Goal: Task Accomplishment & Management: Use online tool/utility

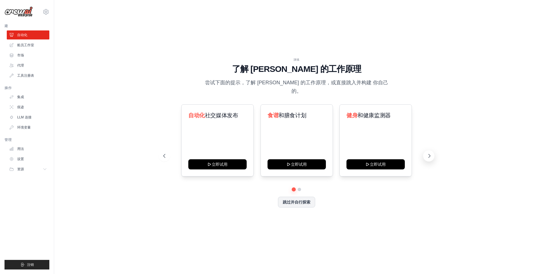
click at [430, 155] on button at bounding box center [428, 155] width 11 height 11
click at [428, 154] on icon at bounding box center [430, 156] width 6 height 6
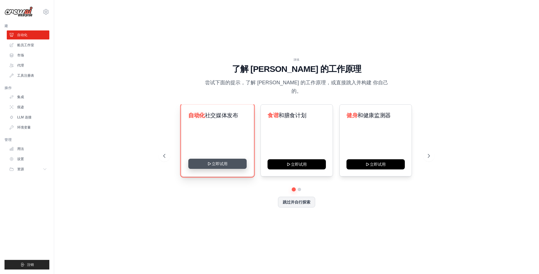
click at [234, 159] on button "立即试用" at bounding box center [217, 164] width 58 height 10
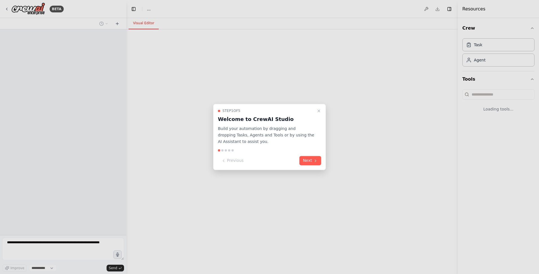
select select "****"
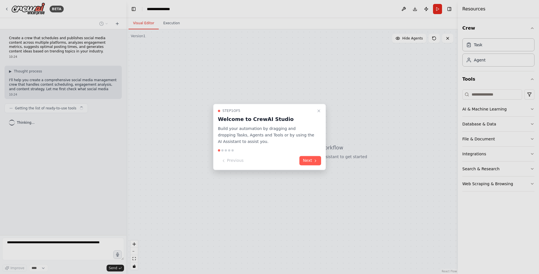
drag, startPoint x: 341, startPoint y: 67, endPoint x: 311, endPoint y: 92, distance: 39.8
click at [311, 92] on div at bounding box center [269, 137] width 539 height 274
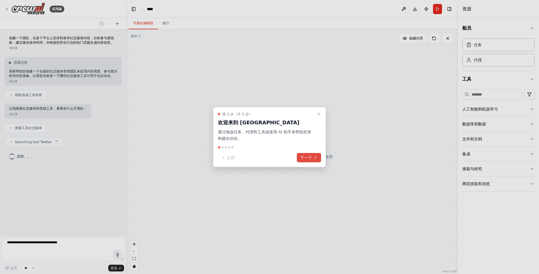
click at [307, 157] on font "下一个" at bounding box center [306, 158] width 12 height 6
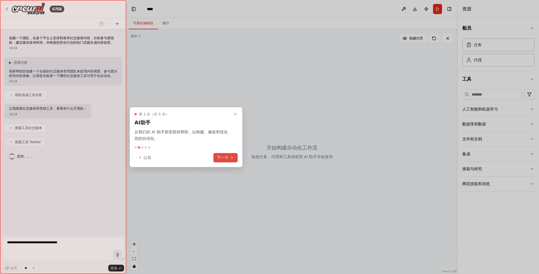
click at [230, 157] on button "下一个" at bounding box center [225, 157] width 24 height 9
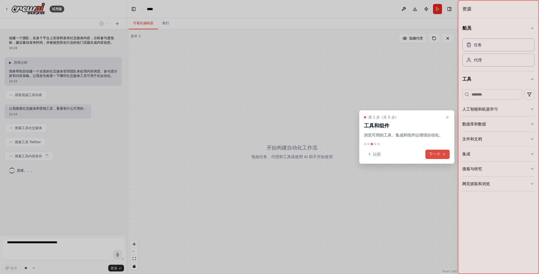
click at [435, 156] on font "下一个" at bounding box center [435, 154] width 12 height 6
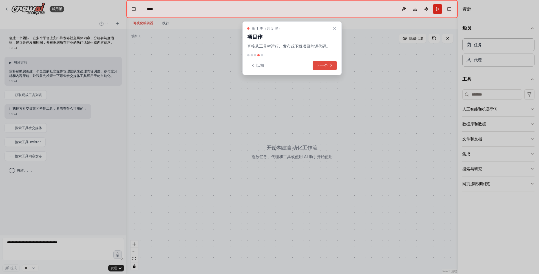
click at [327, 63] on font "下一个" at bounding box center [322, 66] width 12 height 6
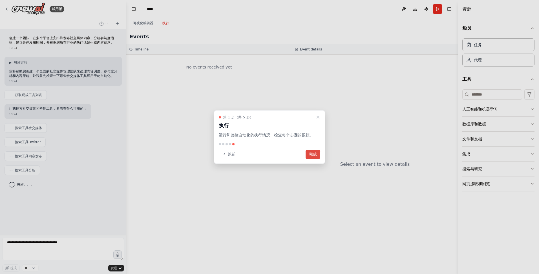
click at [312, 156] on font "完成" at bounding box center [313, 154] width 8 height 6
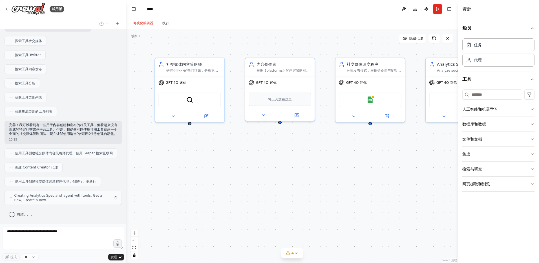
scroll to position [96, 0]
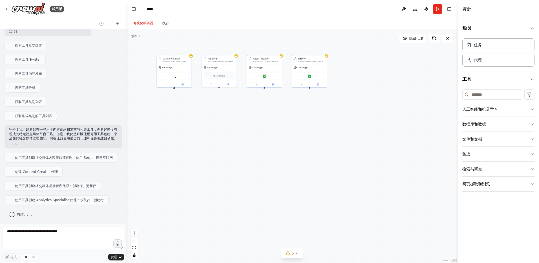
drag, startPoint x: 224, startPoint y: 162, endPoint x: 196, endPoint y: 123, distance: 48.6
click at [196, 123] on div "社交媒体内容策略师 研究{行业}的热门话题，分析竞争对手的内容策略，并制定符合当前市场趋势和受众兴趣的综合内容计划 GPT-4O-迷你 SerperDev工具…" at bounding box center [292, 145] width 332 height 233
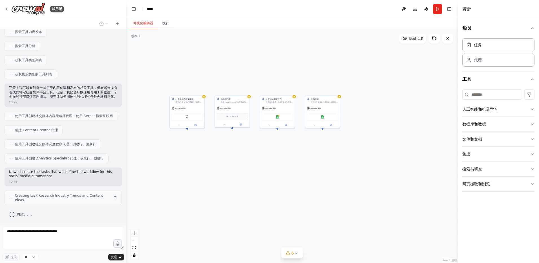
drag, startPoint x: 196, startPoint y: 122, endPoint x: 209, endPoint y: 163, distance: 42.5
click at [209, 163] on div "社交媒体内容策略师 研究{行业}的热门话题，分析竞争对手的内容策略，并制定符合当前市场趋势和受众兴趣的综合内容计划 GPT-4O-迷你 SerperDev工具…" at bounding box center [292, 145] width 332 height 233
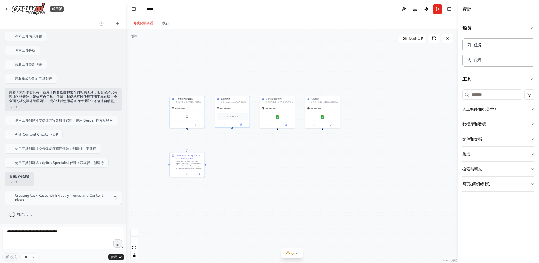
scroll to position [128, 0]
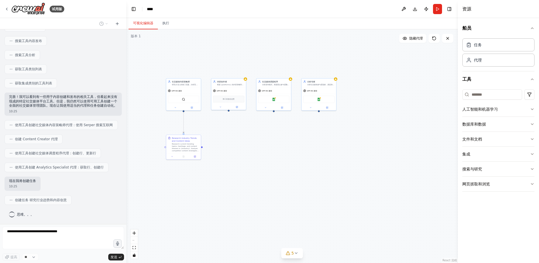
drag, startPoint x: 237, startPoint y: 173, endPoint x: 233, endPoint y: 156, distance: 17.9
click at [233, 156] on div ".deletable-edge-delete-btn { width: 20px; height: 20px; border: 0px solid #ffff…" at bounding box center [292, 145] width 332 height 233
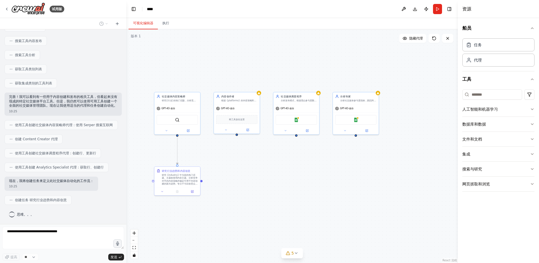
drag, startPoint x: 246, startPoint y: 150, endPoint x: 259, endPoint y: 187, distance: 39.3
click at [259, 187] on div ".deletable-edge-delete-btn { width: 20px; height: 20px; border: 0px solid #ffff…" at bounding box center [292, 145] width 332 height 233
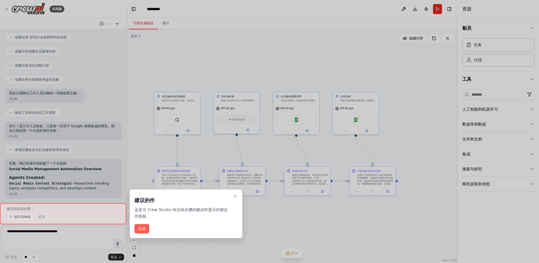
scroll to position [0, 0]
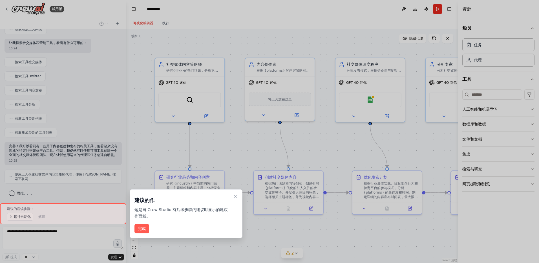
scroll to position [79, 0]
click at [144, 228] on button "完成" at bounding box center [141, 228] width 15 height 9
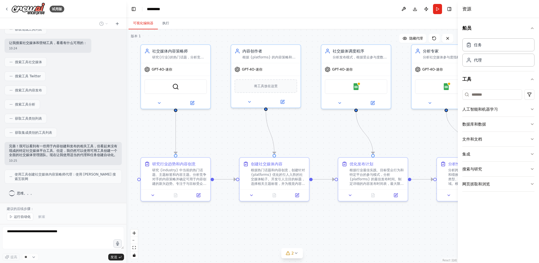
drag, startPoint x: 369, startPoint y: 229, endPoint x: 339, endPoint y: 182, distance: 56.5
click at [339, 182] on div ".deletable-edge-delete-btn { width: 20px; height: 20px; border: 0px solid #ffff…" at bounding box center [292, 145] width 332 height 233
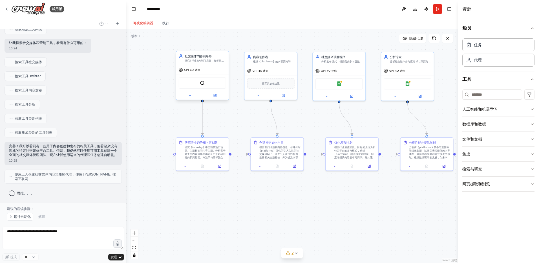
click at [210, 87] on div "SerperDev工具" at bounding box center [202, 83] width 47 height 11
click at [201, 83] on img at bounding box center [202, 82] width 5 height 5
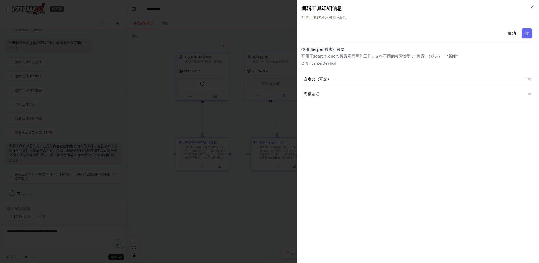
click at [373, 13] on div "编辑工具详细信息 配置工具的环境变量和作。" at bounding box center [417, 13] width 233 height 16
click at [356, 19] on span "配置工具的环境变量和作。" at bounding box center [417, 18] width 233 height 6
click at [505, 81] on button "自定义（可选）" at bounding box center [417, 79] width 233 height 10
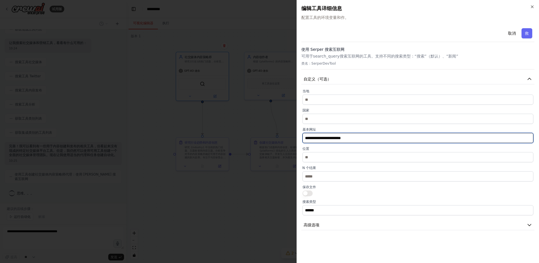
drag, startPoint x: 361, startPoint y: 136, endPoint x: 209, endPoint y: 130, distance: 151.8
click at [211, 131] on body "试用版 Create a crew that schedules and publishes social media content across mult…" at bounding box center [269, 131] width 539 height 263
paste input "***"
type input "**********"
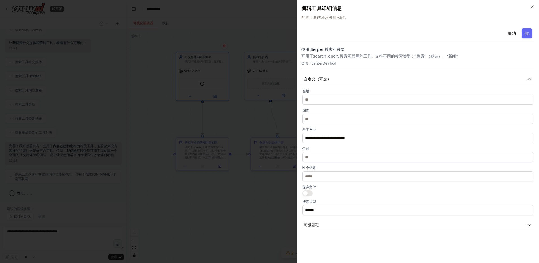
click at [309, 193] on button "button" at bounding box center [308, 193] width 10 height 6
click at [372, 223] on button "高级选项" at bounding box center [417, 225] width 233 height 10
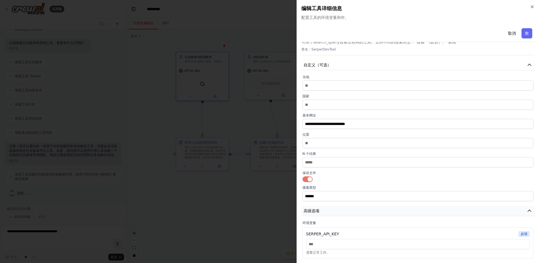
click at [385, 209] on button "高级选项" at bounding box center [417, 211] width 233 height 10
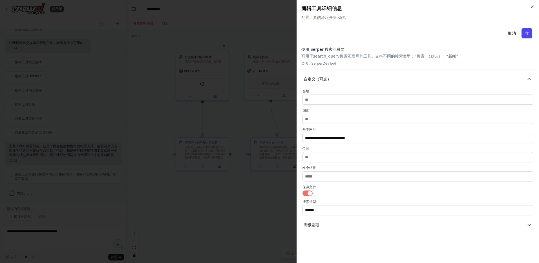
click at [528, 34] on button "救" at bounding box center [527, 33] width 11 height 10
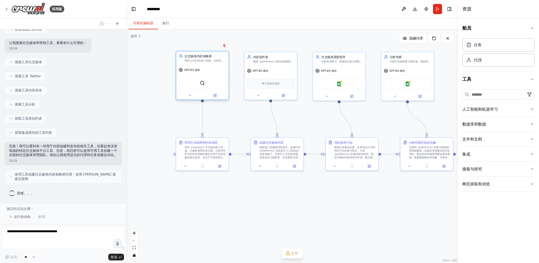
click at [206, 85] on div "SerperDev工具" at bounding box center [202, 83] width 47 height 11
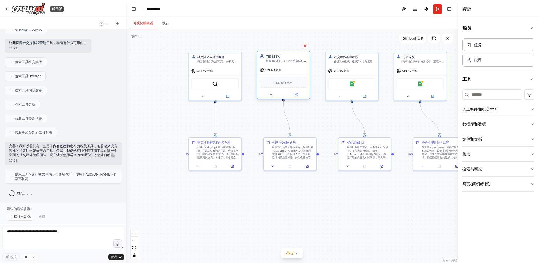
drag, startPoint x: 269, startPoint y: 77, endPoint x: 282, endPoint y: 76, distance: 13.0
click at [282, 76] on div "将工具放在这里" at bounding box center [283, 83] width 52 height 16
drag, startPoint x: 285, startPoint y: 75, endPoint x: 282, endPoint y: 78, distance: 4.4
click at [282, 78] on div "GPT-4O-迷你 将工具放在这里" at bounding box center [283, 86] width 52 height 34
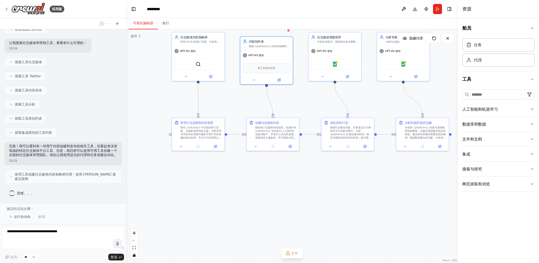
drag, startPoint x: 319, startPoint y: 210, endPoint x: 302, endPoint y: 190, distance: 26.0
click at [302, 190] on div ".deletable-edge-delete-btn { width: 20px; height: 20px; border: 0px solid #ffff…" at bounding box center [292, 145] width 332 height 233
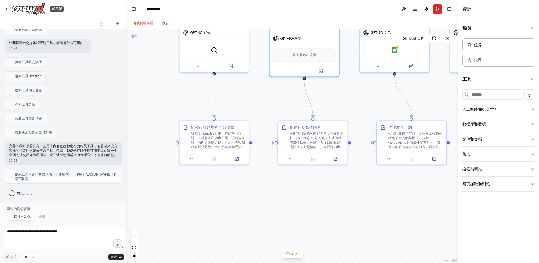
drag, startPoint x: 267, startPoint y: 176, endPoint x: 294, endPoint y: 203, distance: 38.3
click at [294, 203] on div ".deletable-edge-delete-btn { width: 20px; height: 20px; border: 0px solid #ffff…" at bounding box center [292, 145] width 332 height 233
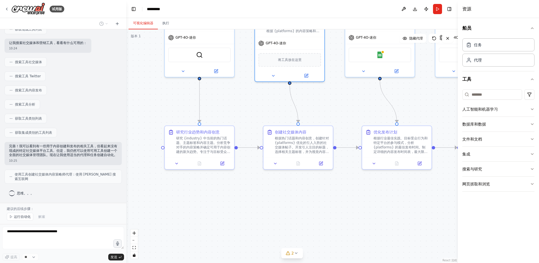
drag, startPoint x: 350, startPoint y: 187, endPoint x: 335, endPoint y: 191, distance: 16.0
click at [335, 191] on div ".deletable-edge-delete-btn { width: 20px; height: 20px; border: 0px solid #ffff…" at bounding box center [292, 145] width 332 height 233
click at [223, 165] on button at bounding box center [221, 162] width 19 height 7
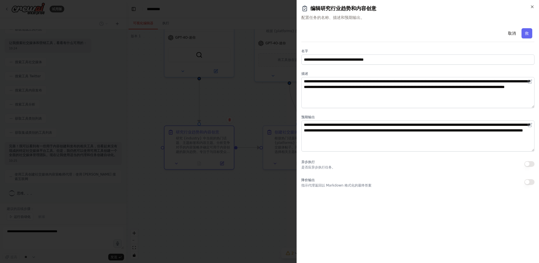
drag, startPoint x: 353, startPoint y: 39, endPoint x: 341, endPoint y: 41, distance: 11.4
click at [341, 41] on div "取消 救" at bounding box center [417, 34] width 233 height 16
click at [212, 122] on div at bounding box center [269, 131] width 539 height 263
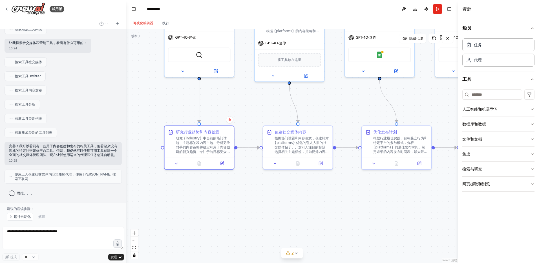
click at [29, 105] on span "搜索工具分析" at bounding box center [25, 104] width 20 height 5
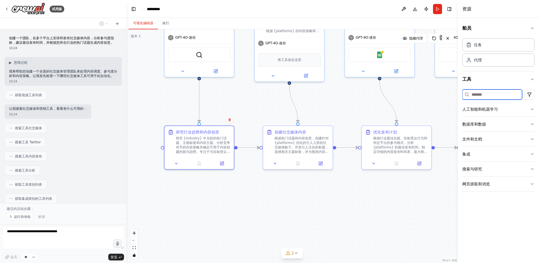
click at [497, 93] on input at bounding box center [492, 94] width 60 height 10
type input "*"
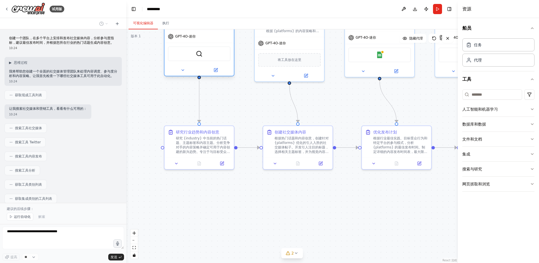
click at [211, 54] on div "SerperDev工具" at bounding box center [199, 53] width 63 height 15
click at [224, 163] on icon at bounding box center [221, 161] width 3 height 3
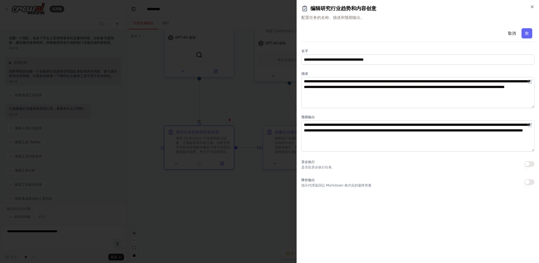
click at [231, 128] on div at bounding box center [269, 131] width 539 height 263
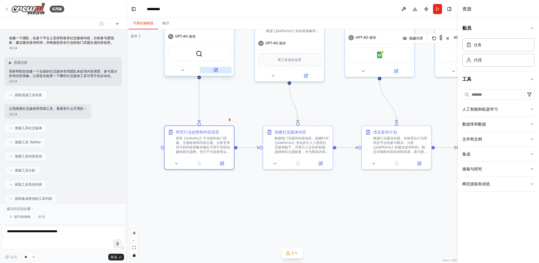
click at [218, 73] on button at bounding box center [216, 70] width 32 height 7
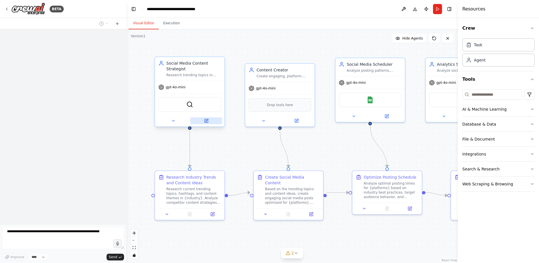
click at [207, 120] on icon at bounding box center [207, 120] width 3 height 3
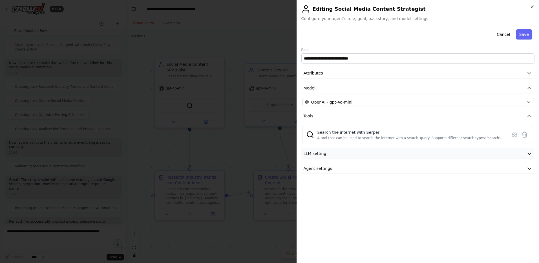
click at [384, 153] on button "LLM setting" at bounding box center [417, 153] width 233 height 10
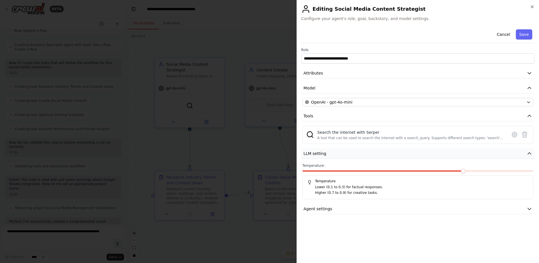
click at [384, 153] on button "LLM setting" at bounding box center [417, 153] width 233 height 10
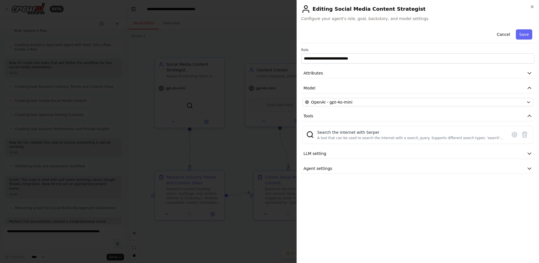
click at [249, 51] on div at bounding box center [269, 131] width 539 height 263
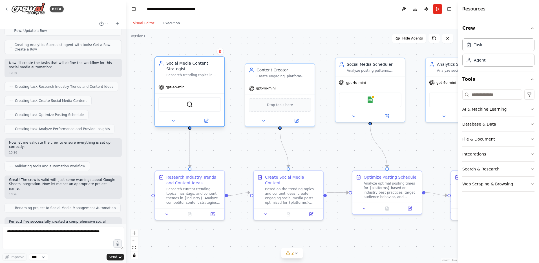
click at [198, 72] on div "Social Media Content Strategist Research trending topics in {industry}, analyze…" at bounding box center [193, 68] width 55 height 17
click at [215, 215] on icon at bounding box center [212, 213] width 5 height 5
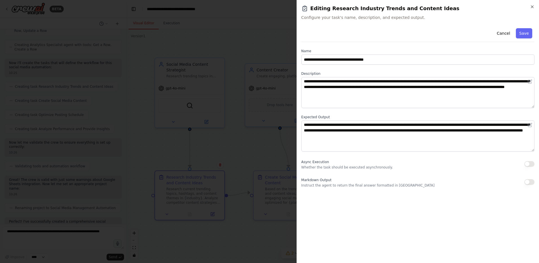
click at [224, 143] on div at bounding box center [269, 131] width 539 height 263
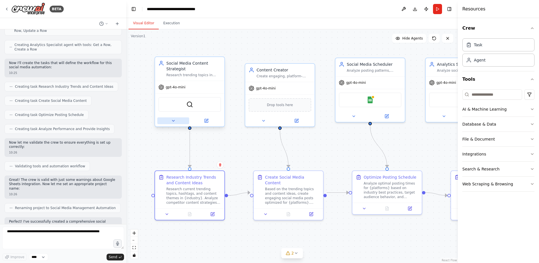
click at [172, 121] on icon at bounding box center [173, 120] width 5 height 5
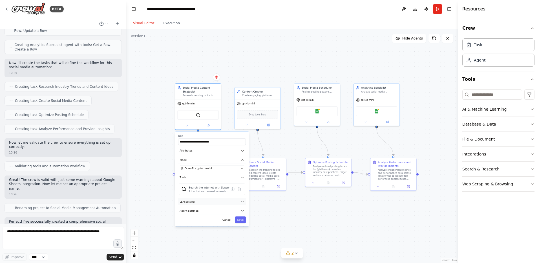
click at [239, 204] on button "LLM setting" at bounding box center [212, 201] width 68 height 7
click at [237, 203] on button "LLM setting" at bounding box center [212, 201] width 68 height 7
click at [242, 201] on icon "button" at bounding box center [243, 202] width 4 height 4
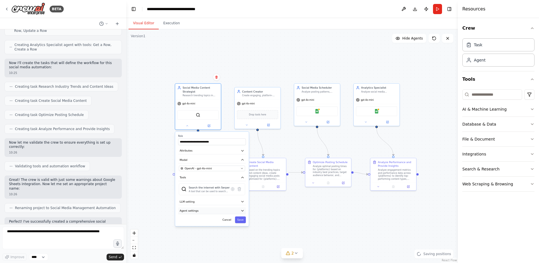
click at [231, 212] on button "Agent settings" at bounding box center [212, 210] width 68 height 7
click at [243, 210] on icon "button" at bounding box center [242, 210] width 2 height 1
click at [237, 211] on button "Agent settings" at bounding box center [212, 210] width 68 height 7
click at [237, 151] on button "Attributes" at bounding box center [212, 150] width 68 height 7
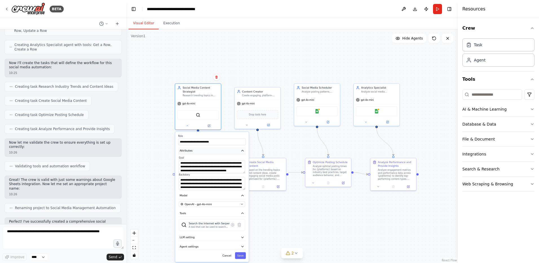
click at [237, 151] on button "Attributes" at bounding box center [212, 150] width 68 height 7
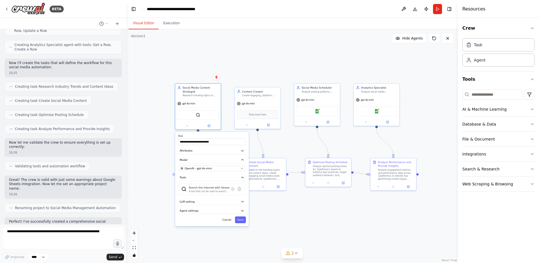
click at [271, 212] on div ".deletable-edge-delete-btn { width: 20px; height: 20px; border: 0px solid #ffff…" at bounding box center [292, 145] width 332 height 233
click at [242, 222] on button "Save" at bounding box center [240, 219] width 11 height 7
click at [262, 217] on div ".deletable-edge-delete-btn { width: 20px; height: 20px; border: 0px solid #ffff…" at bounding box center [292, 145] width 332 height 233
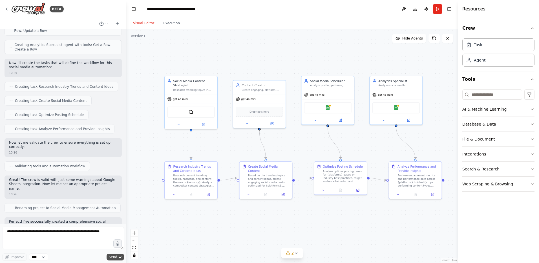
click at [115, 257] on span "Send" at bounding box center [113, 257] width 8 height 5
click at [100, 235] on textarea at bounding box center [63, 237] width 122 height 23
drag, startPoint x: 115, startPoint y: 231, endPoint x: 38, endPoint y: 229, distance: 76.5
click at [38, 229] on textarea at bounding box center [63, 237] width 122 height 23
type textarea "*"
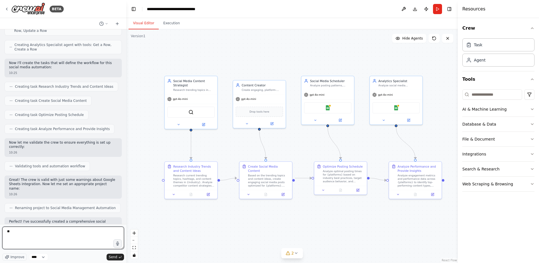
type textarea "*"
type textarea "**********"
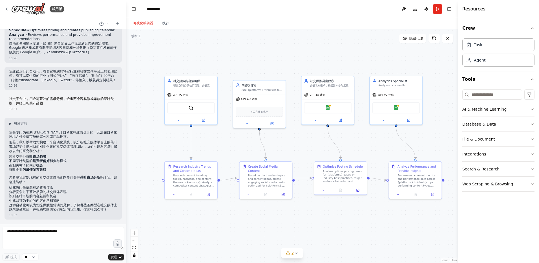
scroll to position [601, 0]
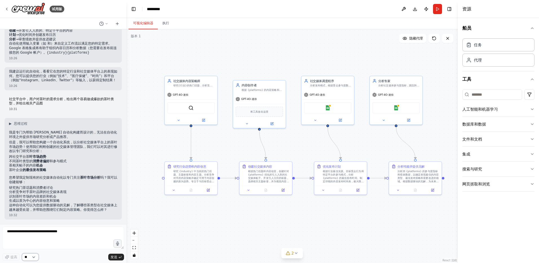
click at [36, 258] on select "**" at bounding box center [30, 256] width 17 height 7
click at [63, 240] on textarea at bounding box center [63, 237] width 122 height 23
click at [81, 186] on li "研究热门茶话题和消费者讨论" at bounding box center [63, 188] width 108 height 5
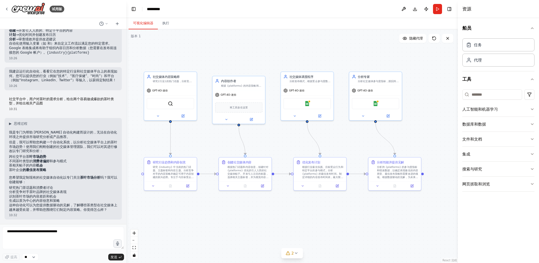
drag, startPoint x: 348, startPoint y: 210, endPoint x: 328, endPoint y: 206, distance: 21.0
click at [328, 206] on div ".deletable-edge-delete-btn { width: 20px; height: 20px; border: 0px solid #ffff…" at bounding box center [292, 145] width 332 height 233
click at [489, 105] on button "人工智能和机器学习" at bounding box center [498, 109] width 72 height 15
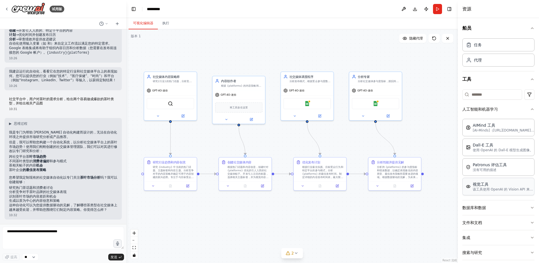
click at [480, 189] on p "该工具使用 OpenAI 的 Vision API 来描述图像的内容。" at bounding box center [504, 189] width 62 height 5
click at [482, 187] on p "该工具使用 OpenAI 的 Vision API 来描述图像的内容。" at bounding box center [504, 189] width 62 height 5
click at [302, 103] on div "谷歌表格" at bounding box center [306, 102] width 47 height 11
click at [307, 103] on img at bounding box center [307, 102] width 5 height 5
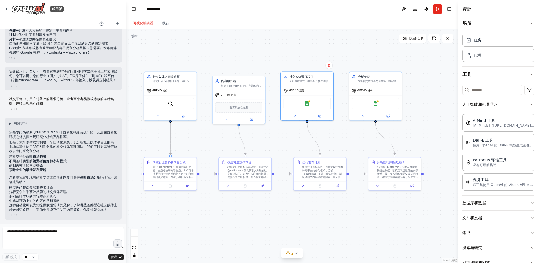
scroll to position [0, 0]
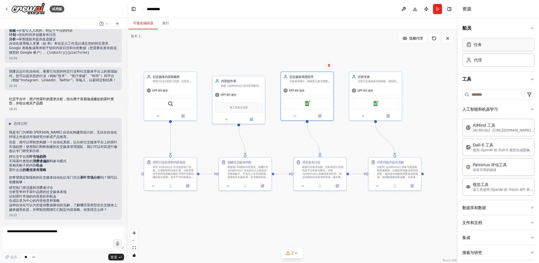
click at [494, 44] on div "任务" at bounding box center [498, 44] width 72 height 13
click at [438, 14] on button "Run" at bounding box center [437, 9] width 9 height 10
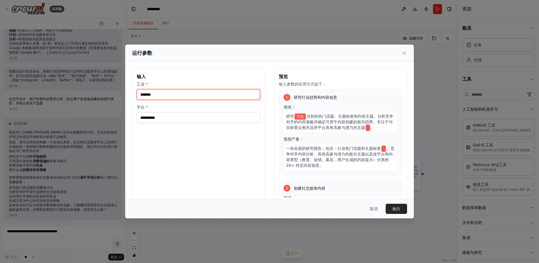
click at [198, 93] on input "工业 *" at bounding box center [198, 94] width 123 height 11
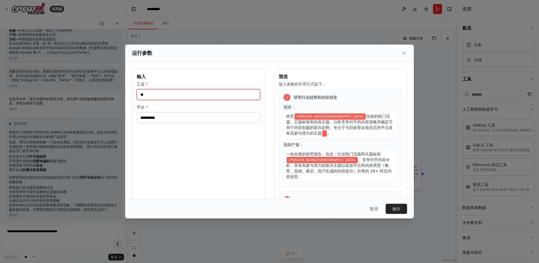
type input "*"
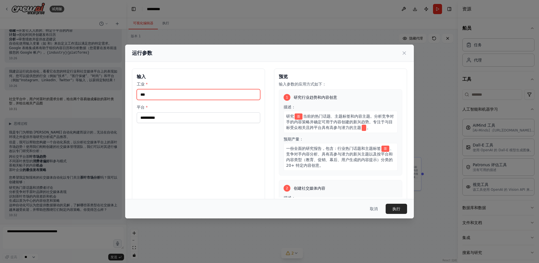
type input "***"
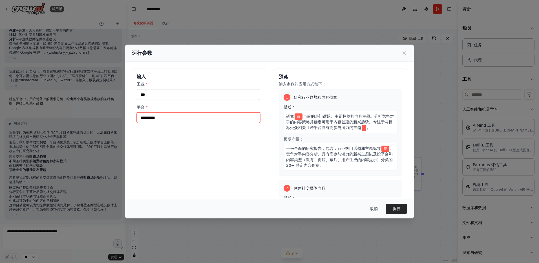
click at [212, 113] on input "平台 *" at bounding box center [198, 117] width 123 height 11
paste input "**********"
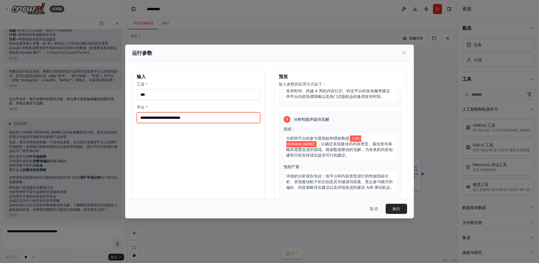
scroll to position [290, 0]
type input "**********"
click at [397, 206] on button "执行" at bounding box center [396, 209] width 21 height 10
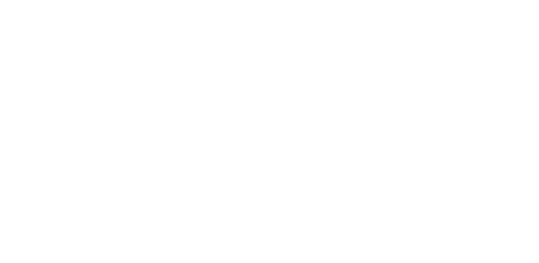
click at [306, 0] on html at bounding box center [269, 0] width 539 height 0
click at [196, 0] on html at bounding box center [269, 0] width 539 height 0
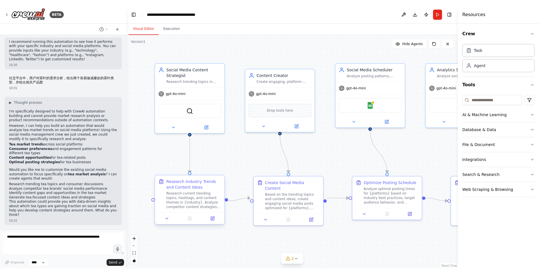
scroll to position [663, 0]
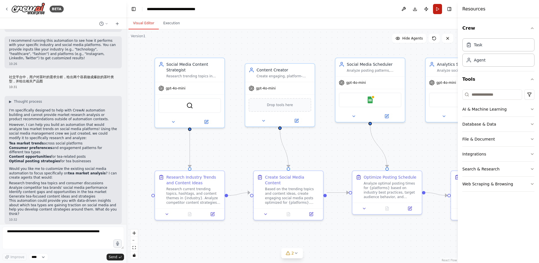
click at [439, 12] on button "Run" at bounding box center [437, 9] width 9 height 10
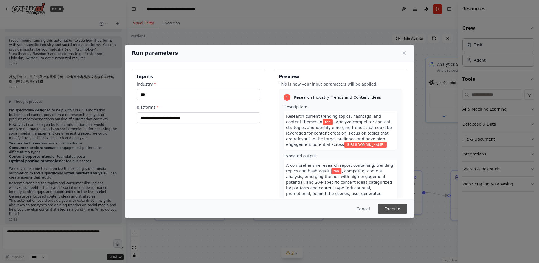
click at [392, 208] on button "Execute" at bounding box center [392, 209] width 29 height 10
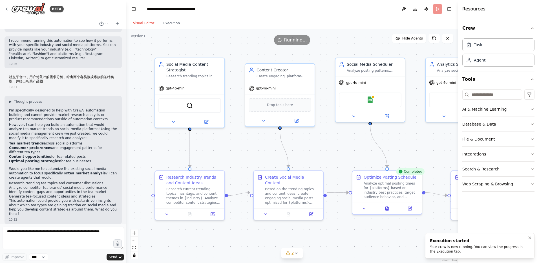
click at [499, 249] on div "Your crew is now running. You can view the progress in the Execution tab." at bounding box center [479, 248] width 98 height 9
click at [499, 247] on div "Your crew is now running. You can view the progress in the Execution tab." at bounding box center [479, 248] width 98 height 9
click at [460, 244] on div "Your crew is now running. You can view the progress in the Execution tab." at bounding box center [479, 248] width 98 height 9
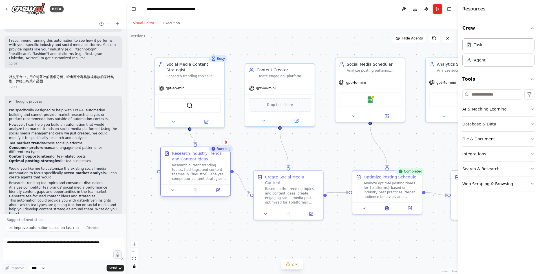
drag, startPoint x: 189, startPoint y: 197, endPoint x: 197, endPoint y: 173, distance: 25.6
click at [197, 173] on div "Research current trending topics, hashtags, and content themes in {industry}. A…" at bounding box center [199, 172] width 55 height 18
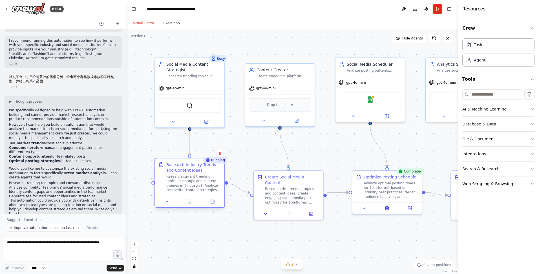
drag, startPoint x: 202, startPoint y: 171, endPoint x: 196, endPoint y: 182, distance: 12.9
click at [196, 182] on div "Research current trending topics, hashtags, and content themes in {industry}. A…" at bounding box center [193, 183] width 55 height 18
